Goal: Task Accomplishment & Management: Manage account settings

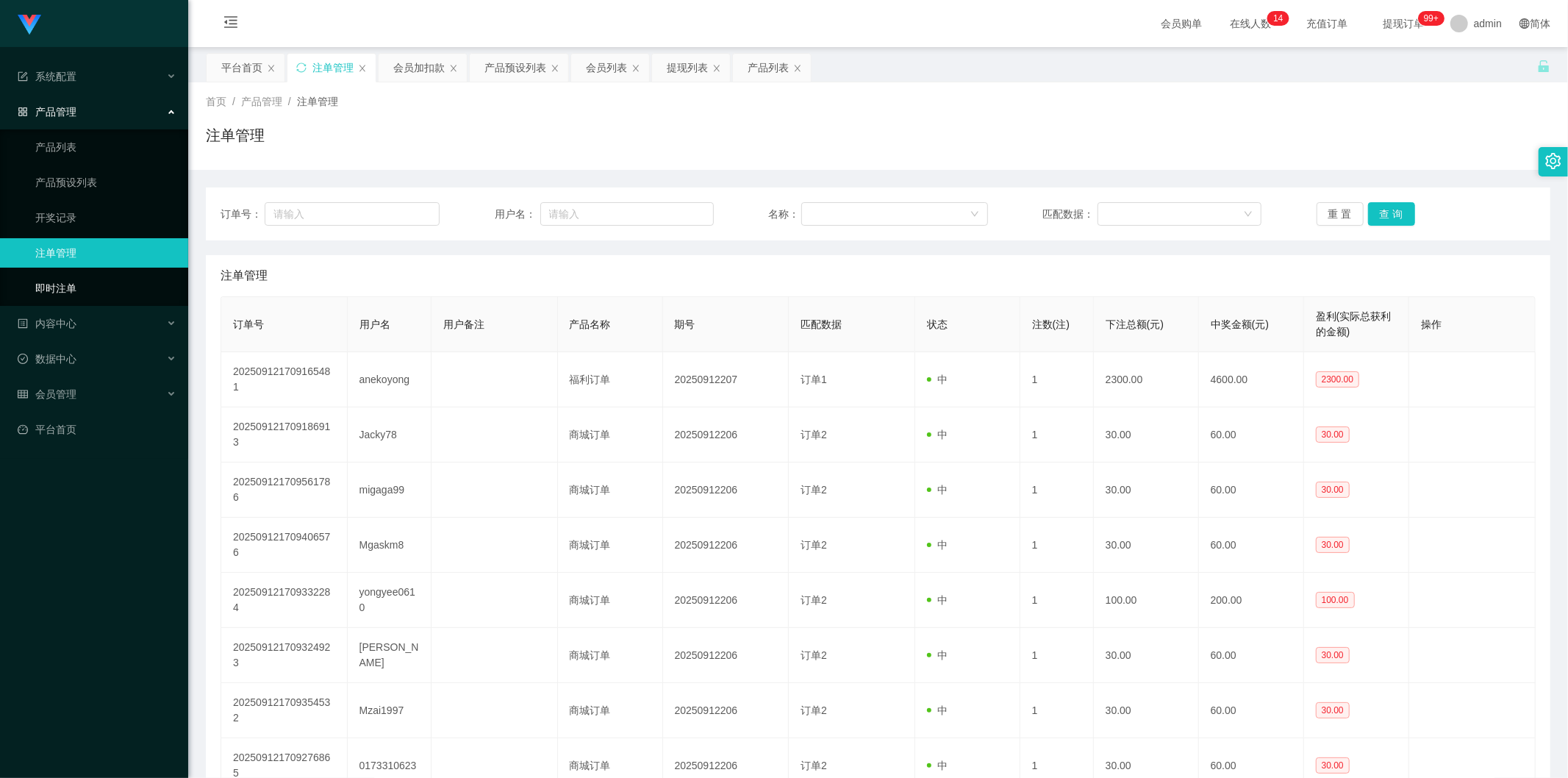
click at [89, 280] on link "即时注单" at bounding box center [106, 288] width 141 height 29
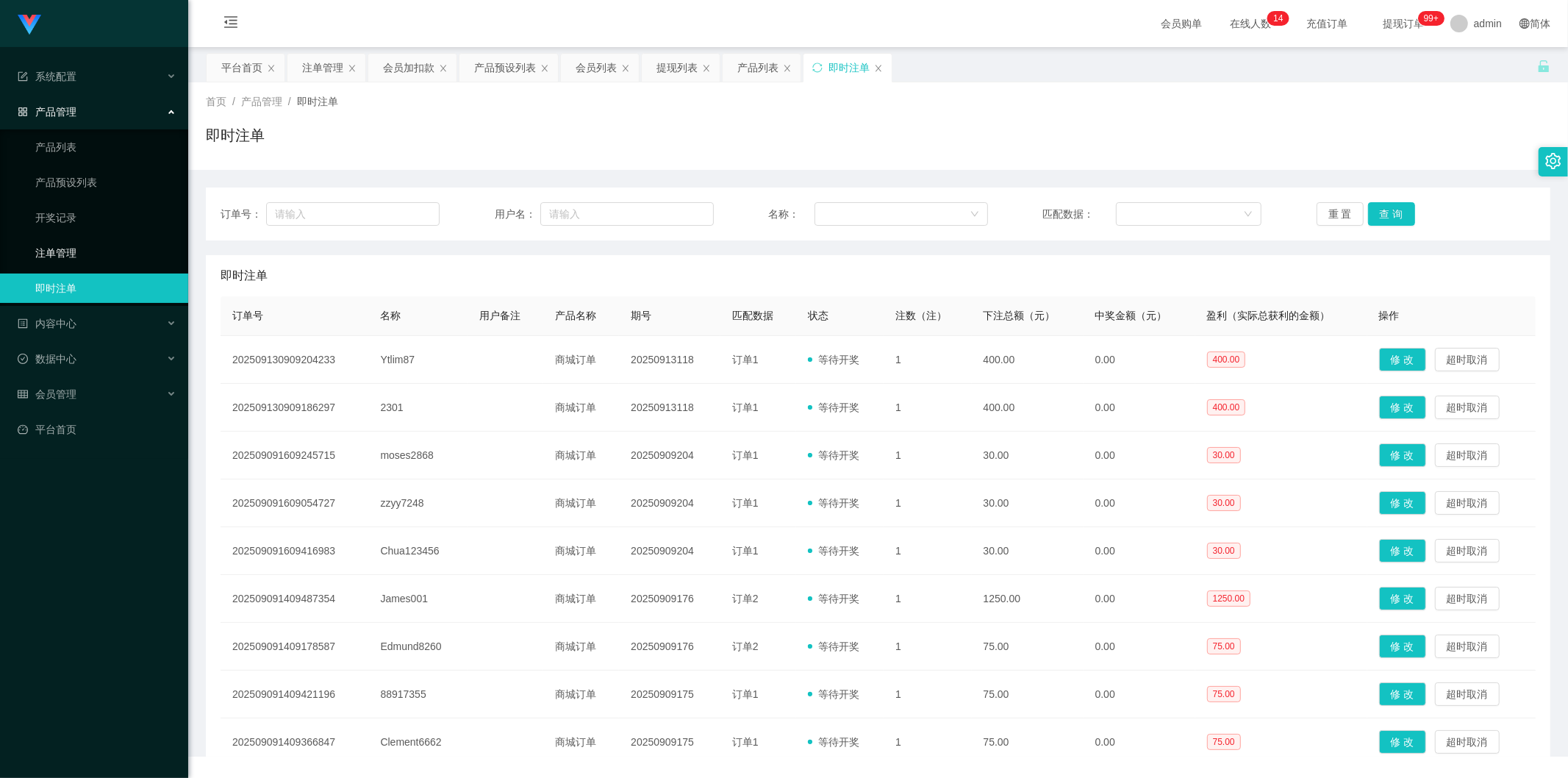
click at [93, 245] on link "注单管理" at bounding box center [106, 253] width 141 height 29
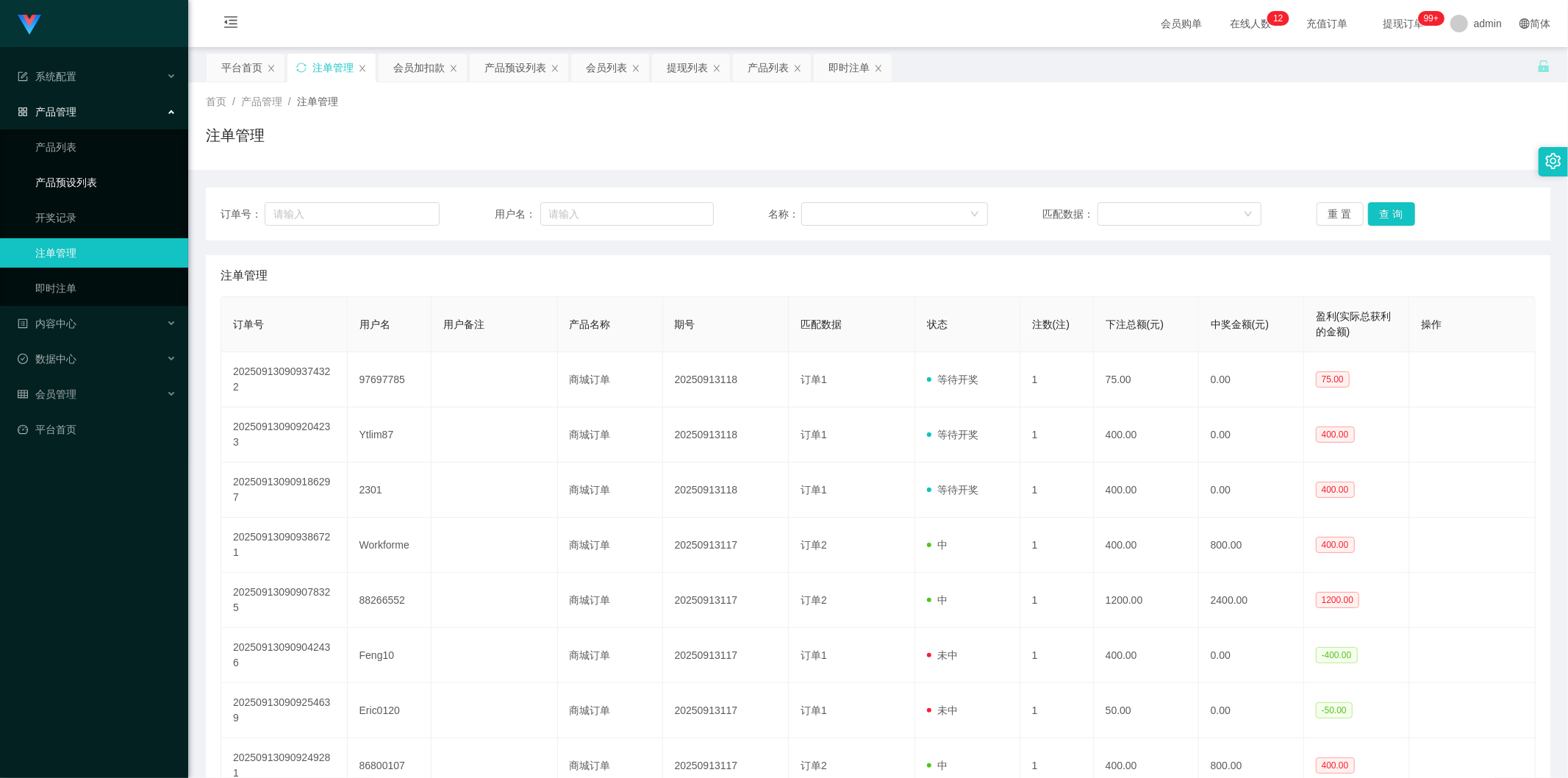
click at [71, 172] on link "产品预设列表" at bounding box center [106, 182] width 141 height 29
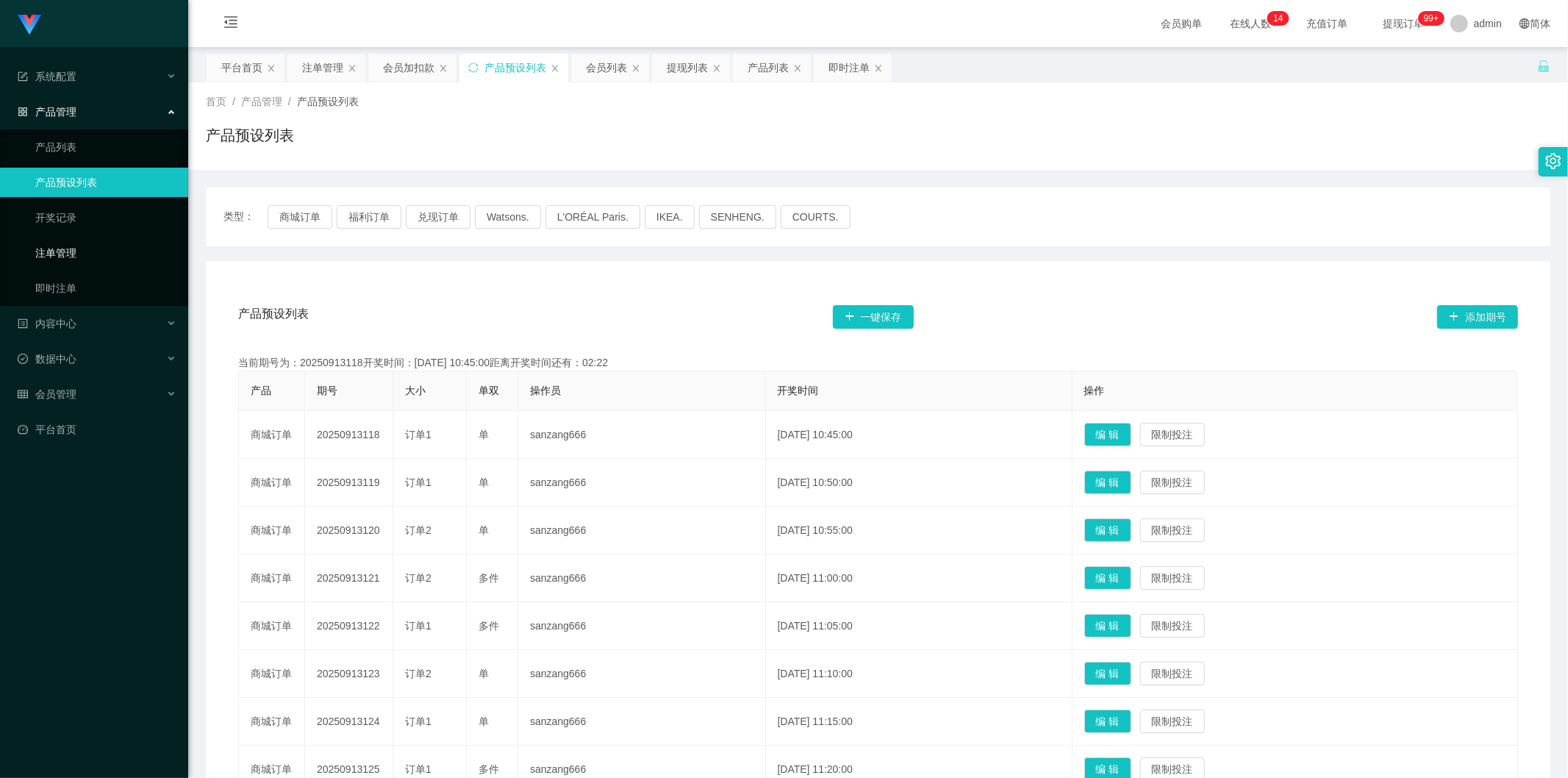
click at [74, 244] on link "注单管理" at bounding box center [106, 253] width 141 height 29
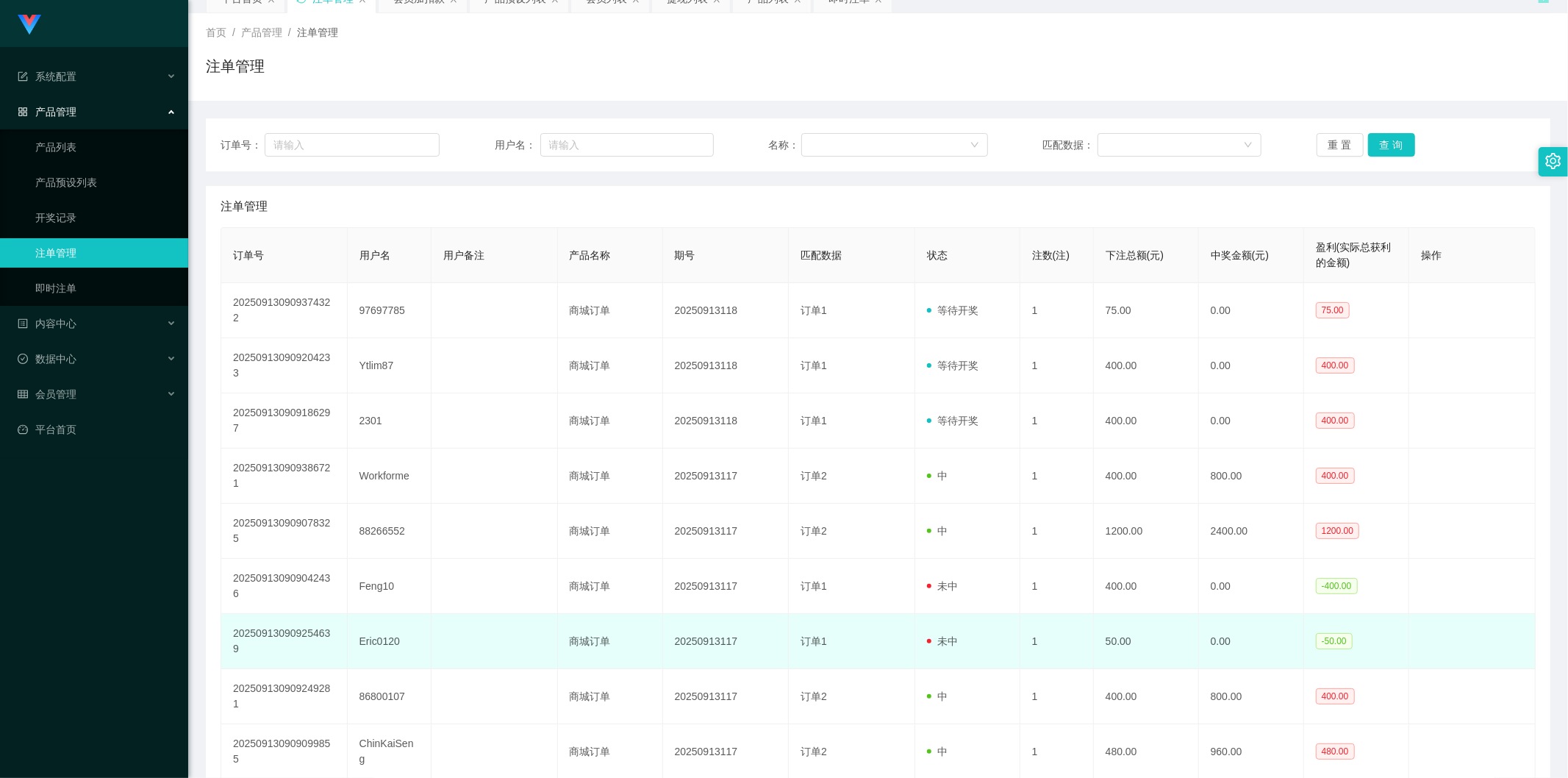
scroll to position [82, 0]
